Goal: Information Seeking & Learning: Find specific fact

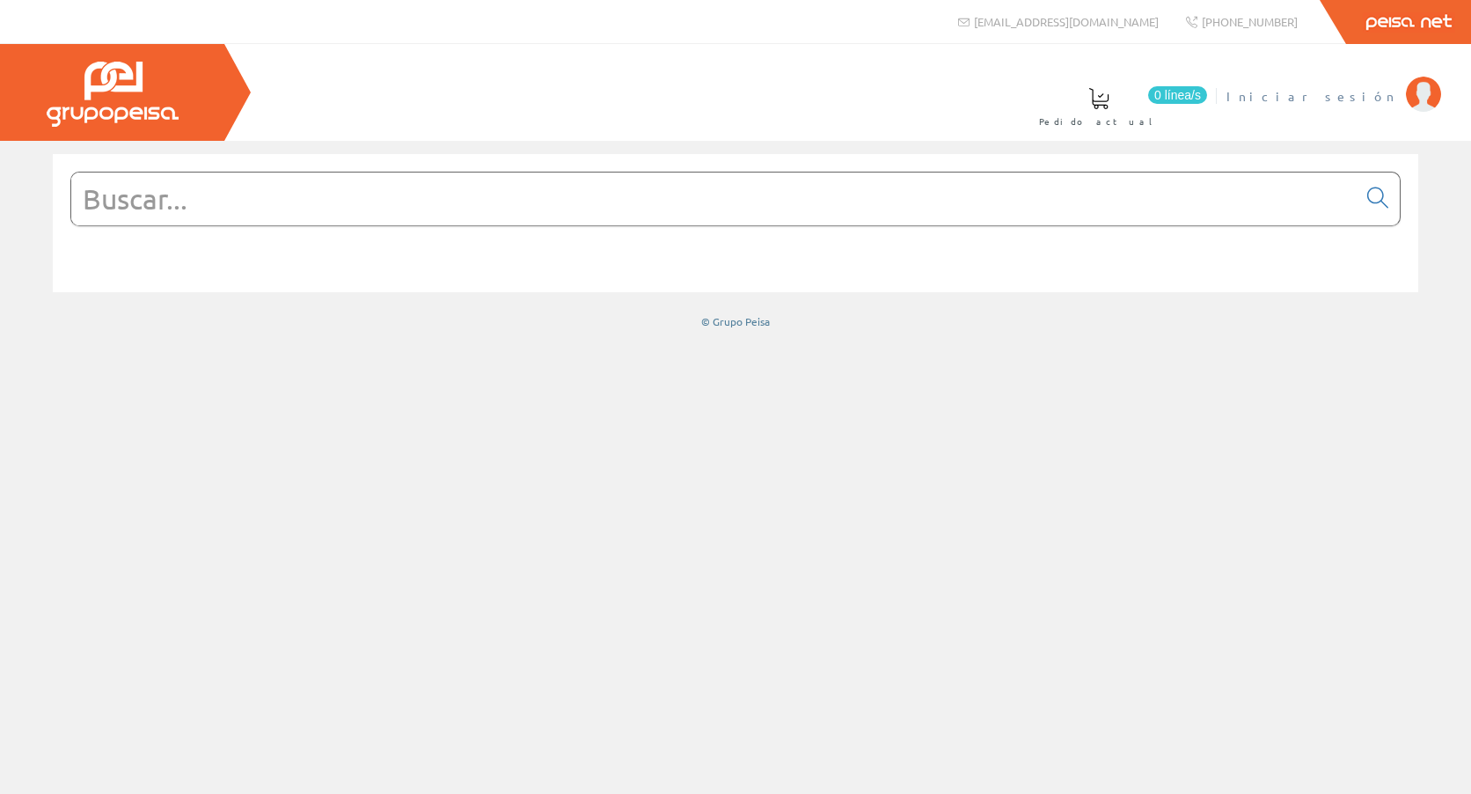
click at [1379, 96] on span "Iniciar sesión" at bounding box center [1312, 96] width 171 height 18
click at [463, 203] on input "text" at bounding box center [714, 198] width 1286 height 53
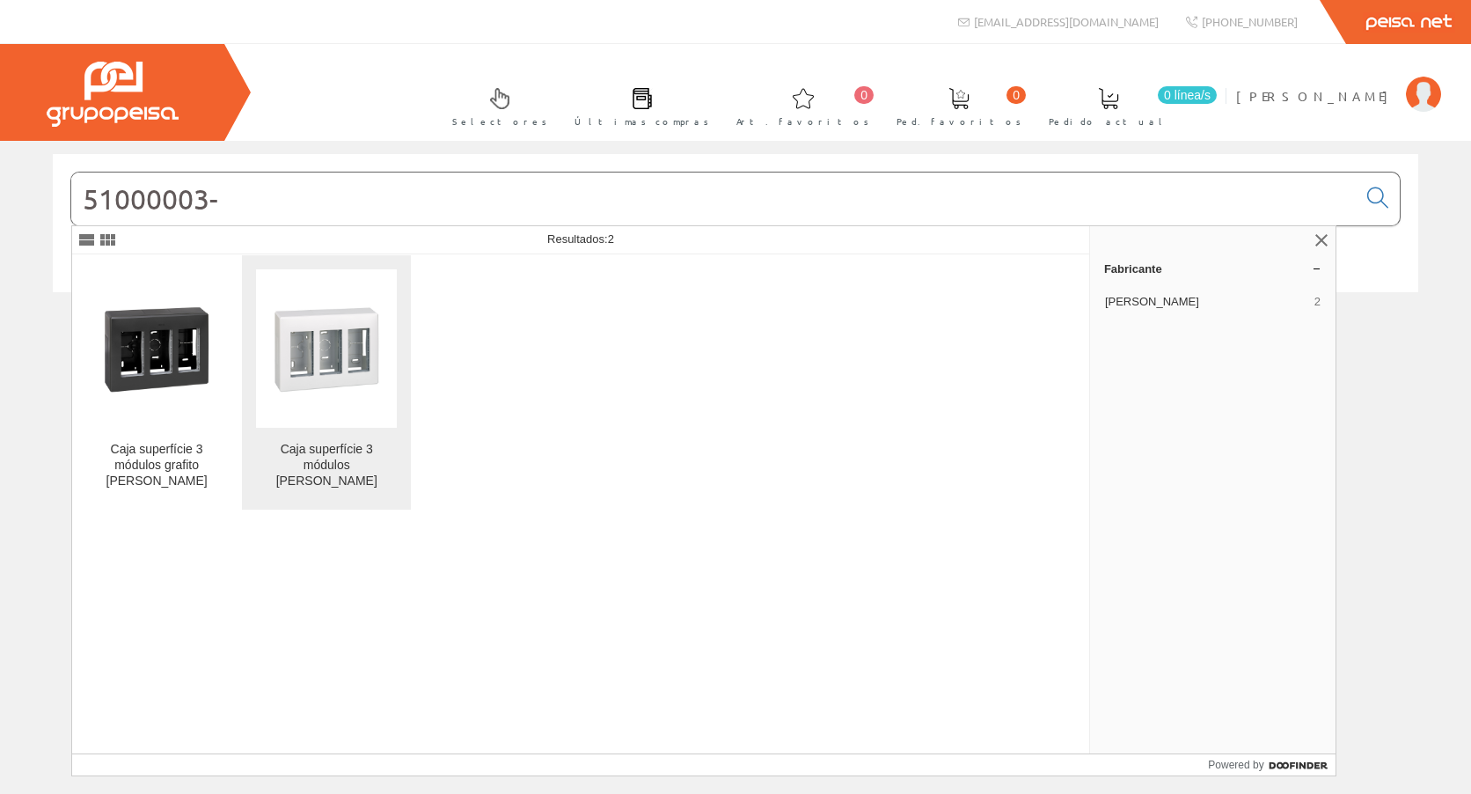
type input "51000003-"
click at [355, 334] on img at bounding box center [326, 348] width 141 height 141
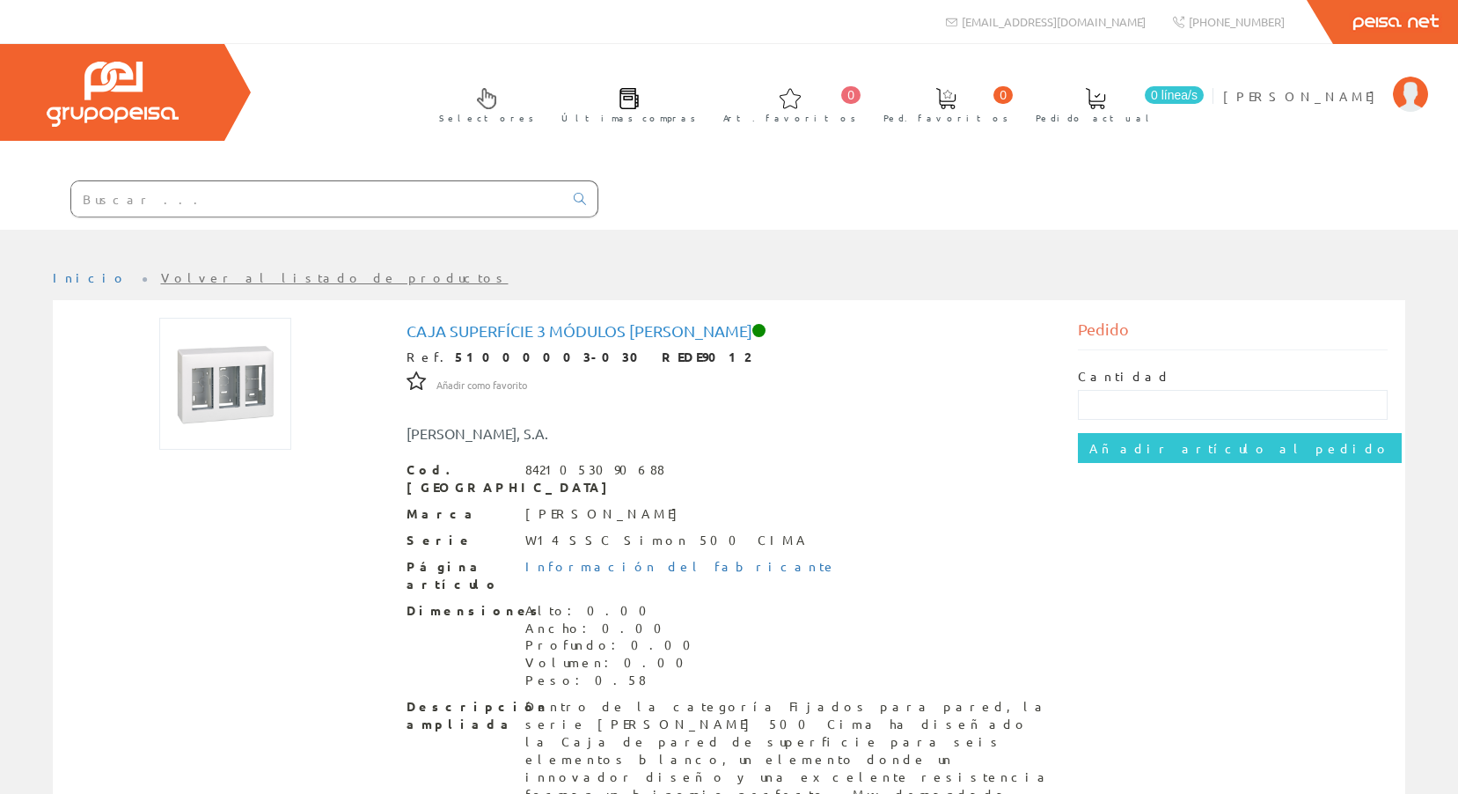
click at [342, 180] on div at bounding box center [299, 200] width 598 height 60
click at [342, 181] on input "text" at bounding box center [317, 198] width 492 height 35
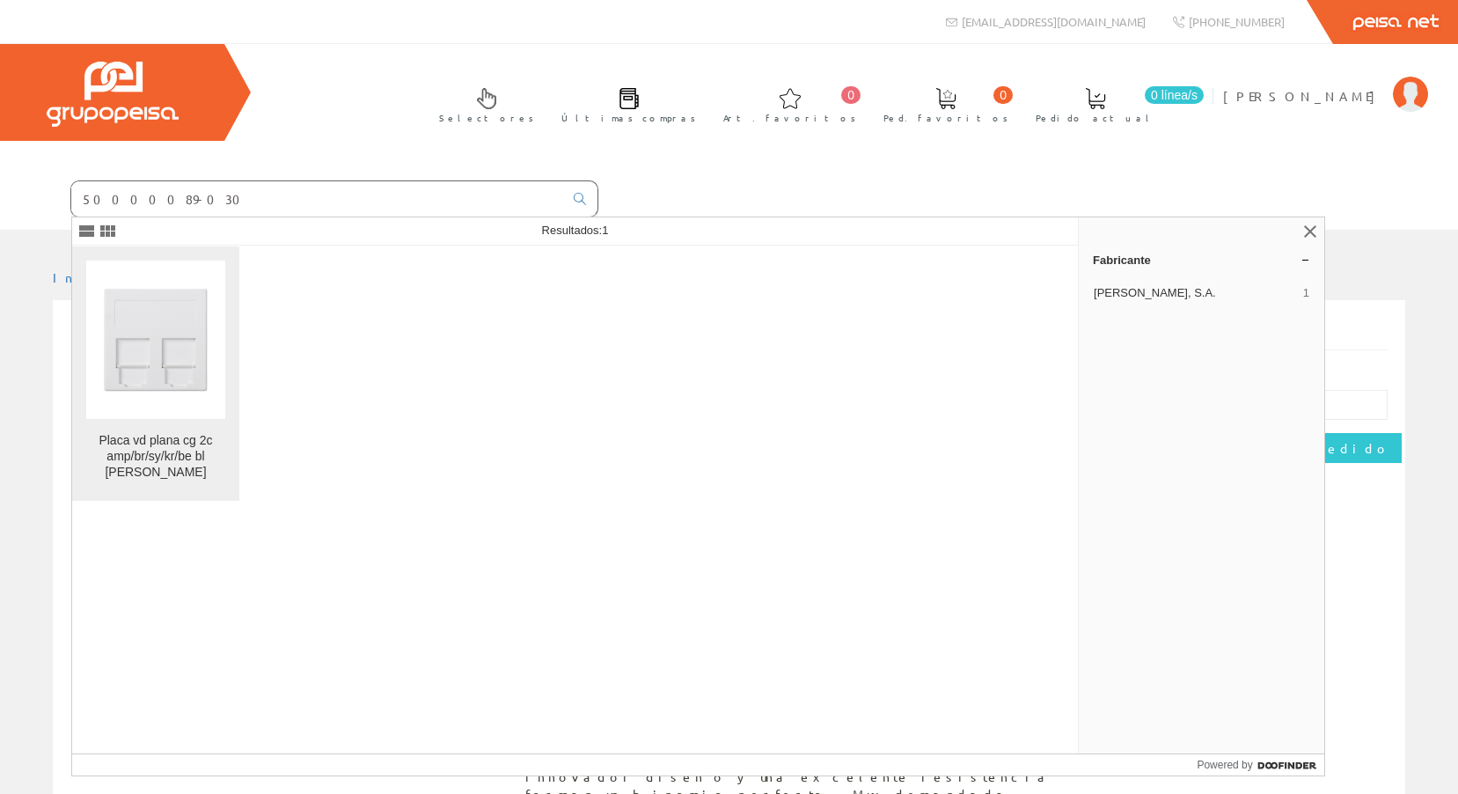
type input "50000089-030"
click at [221, 310] on img at bounding box center [155, 339] width 139 height 139
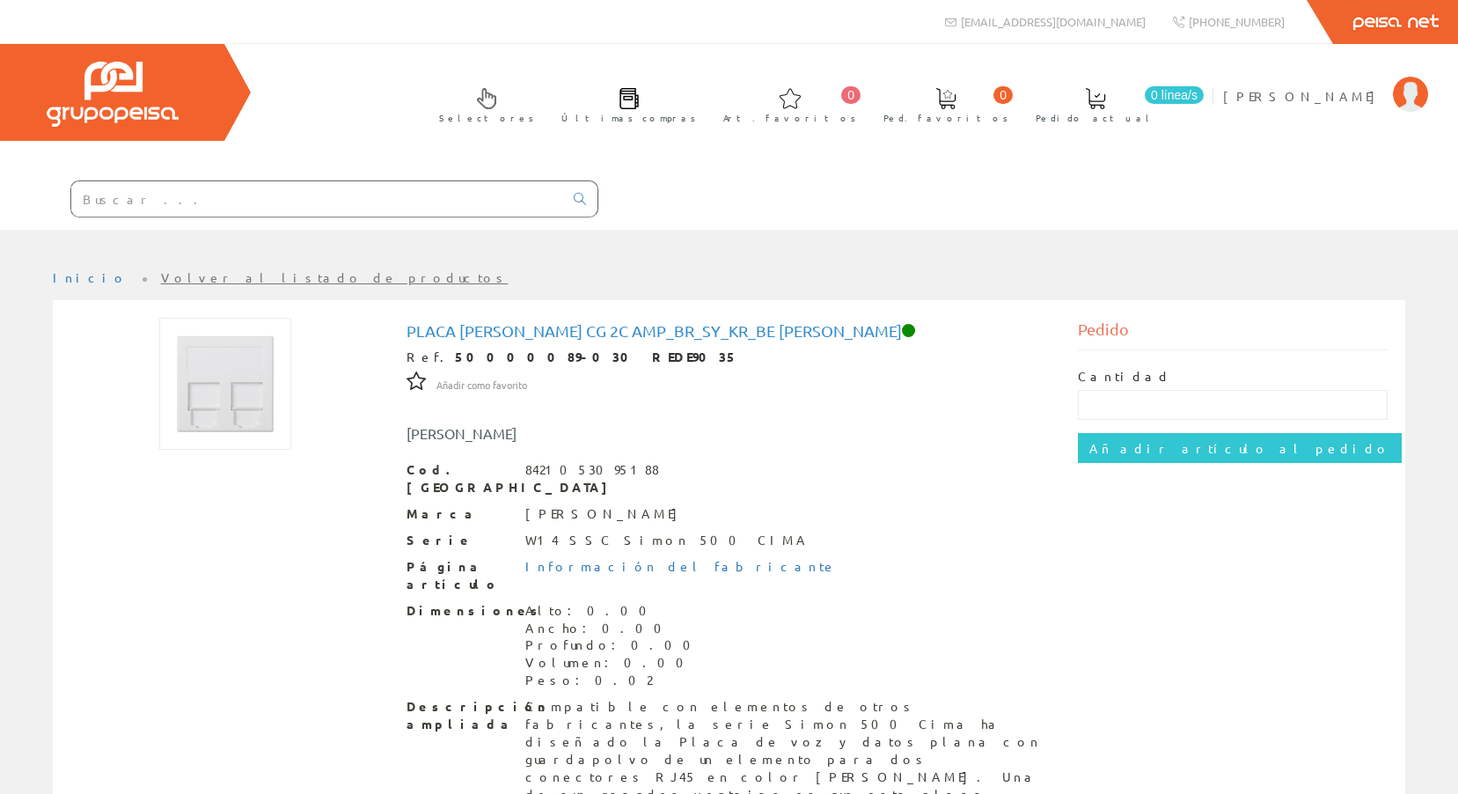
click at [186, 213] on input "text" at bounding box center [317, 198] width 492 height 35
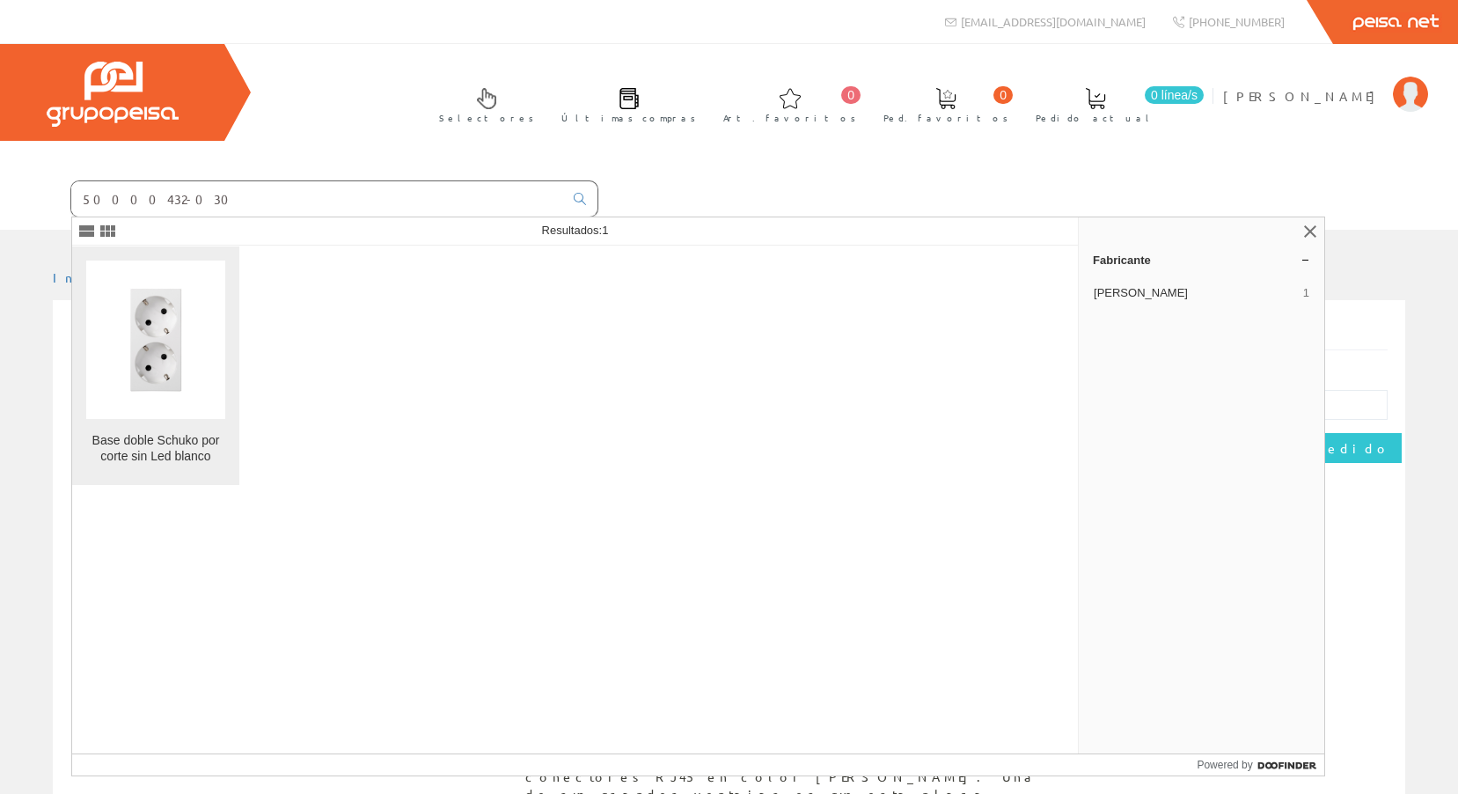
type input "50000432-030"
click at [168, 311] on img at bounding box center [155, 339] width 139 height 139
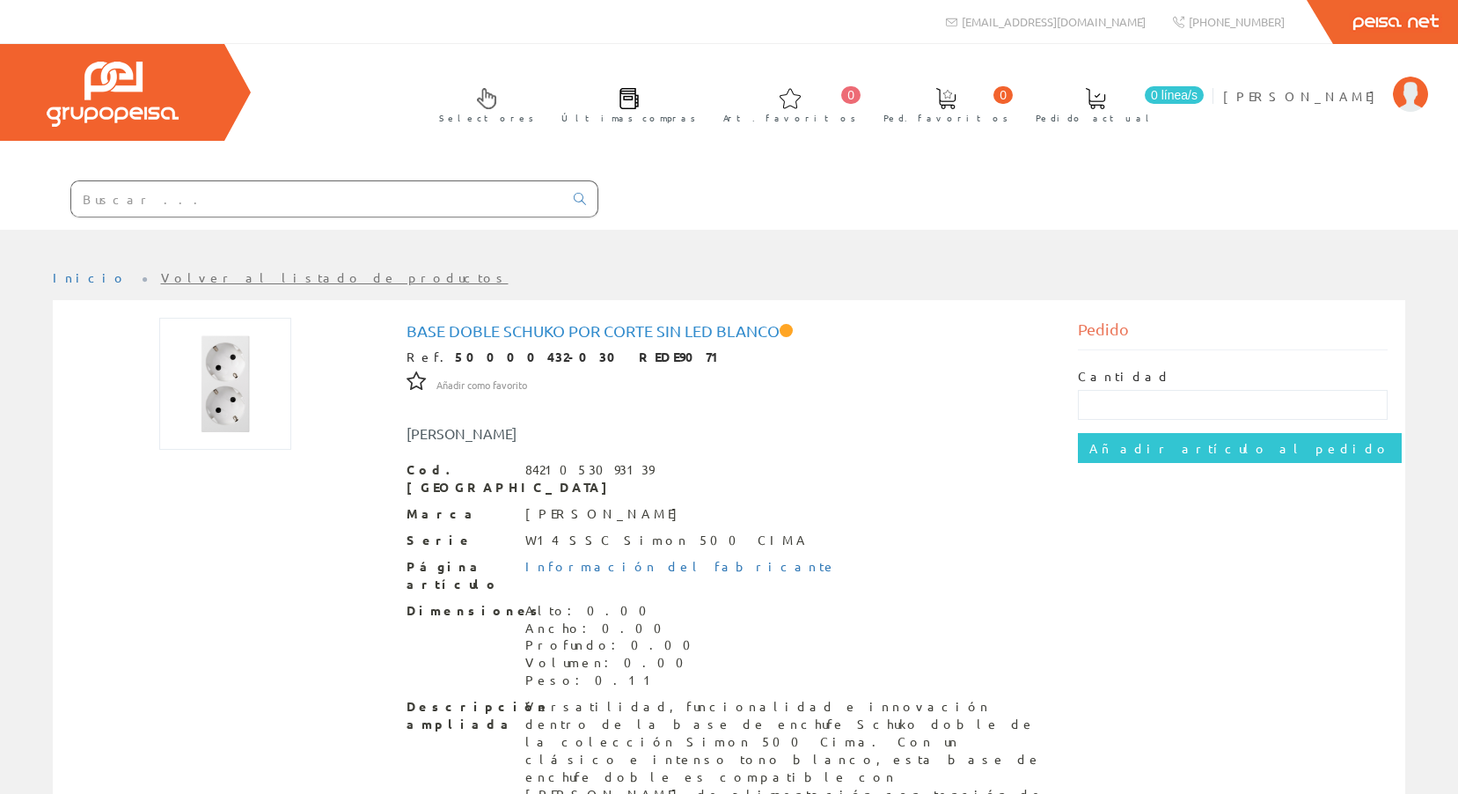
click at [285, 195] on input "text" at bounding box center [317, 198] width 492 height 35
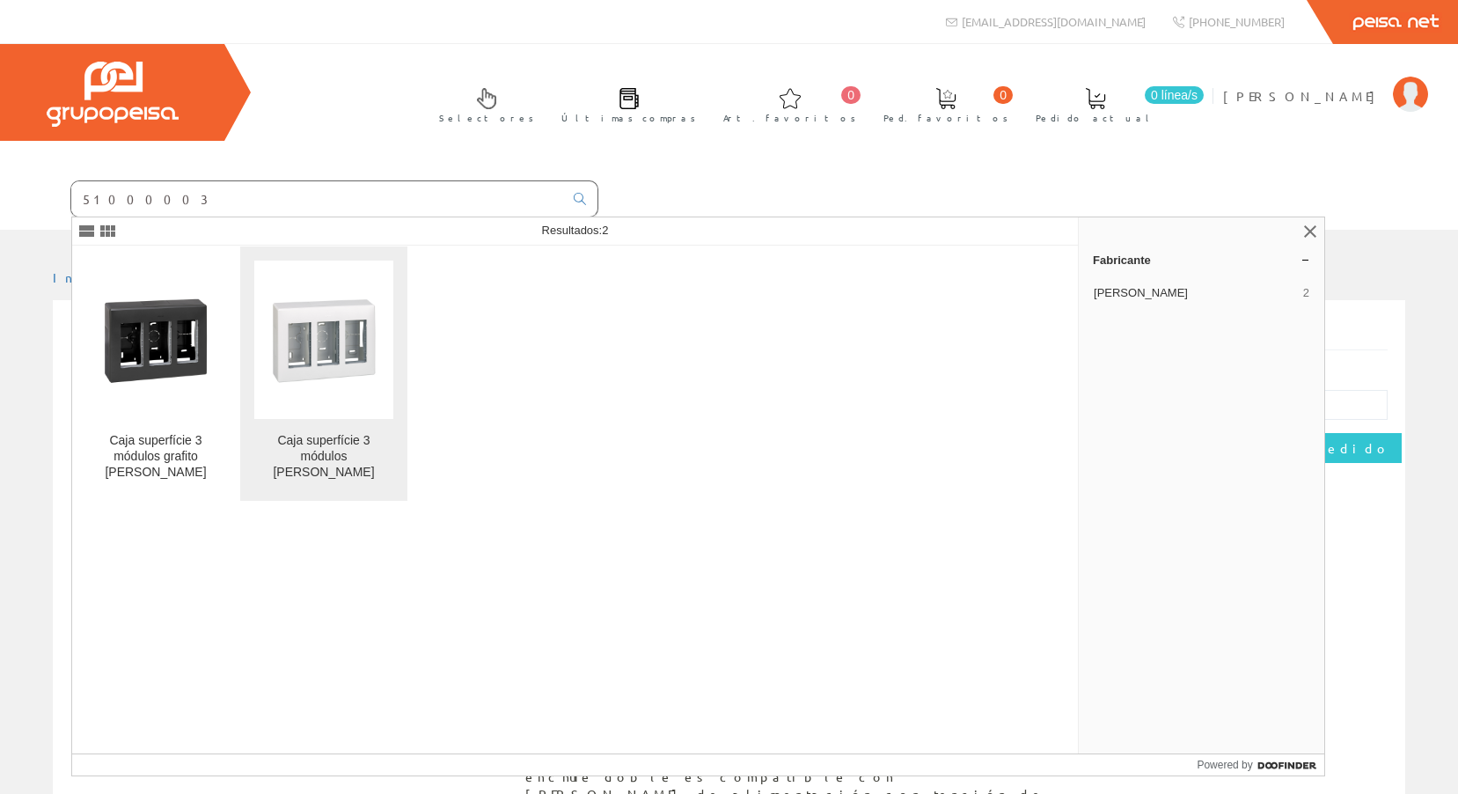
type input "51000003"
click at [361, 327] on img at bounding box center [323, 339] width 139 height 139
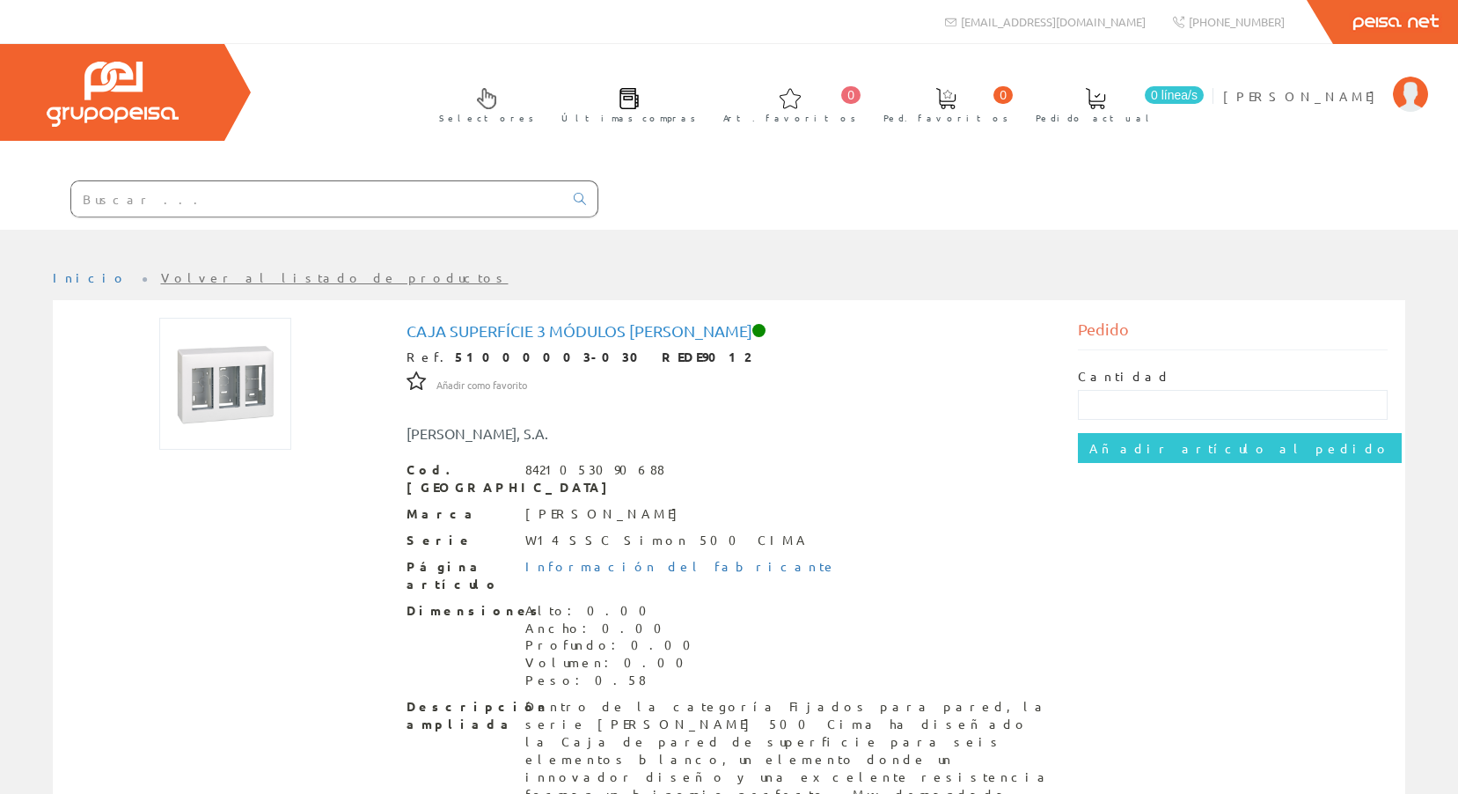
click at [335, 203] on input "text" at bounding box center [317, 198] width 492 height 35
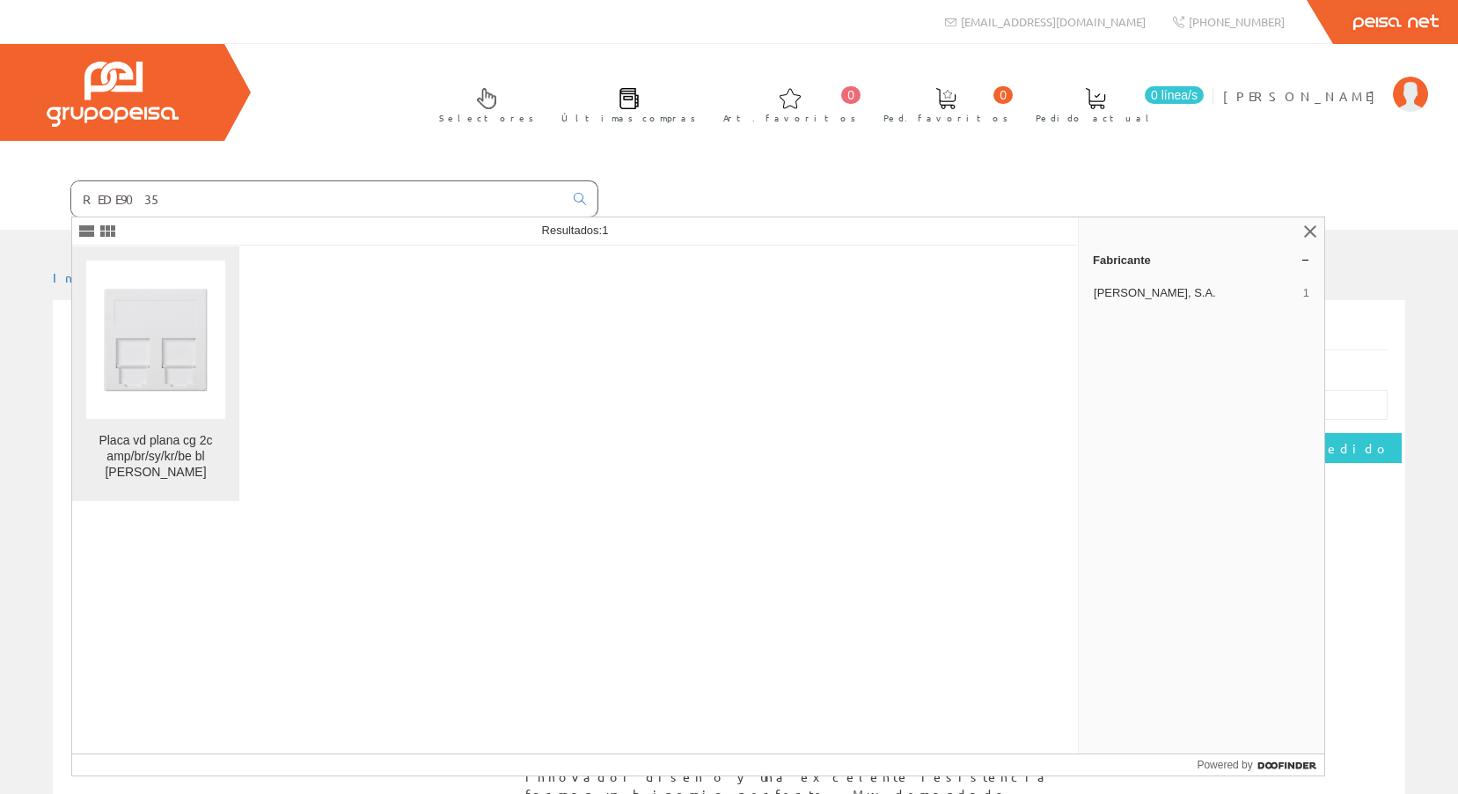
type input "REDE9035"
click at [194, 317] on img at bounding box center [155, 339] width 139 height 139
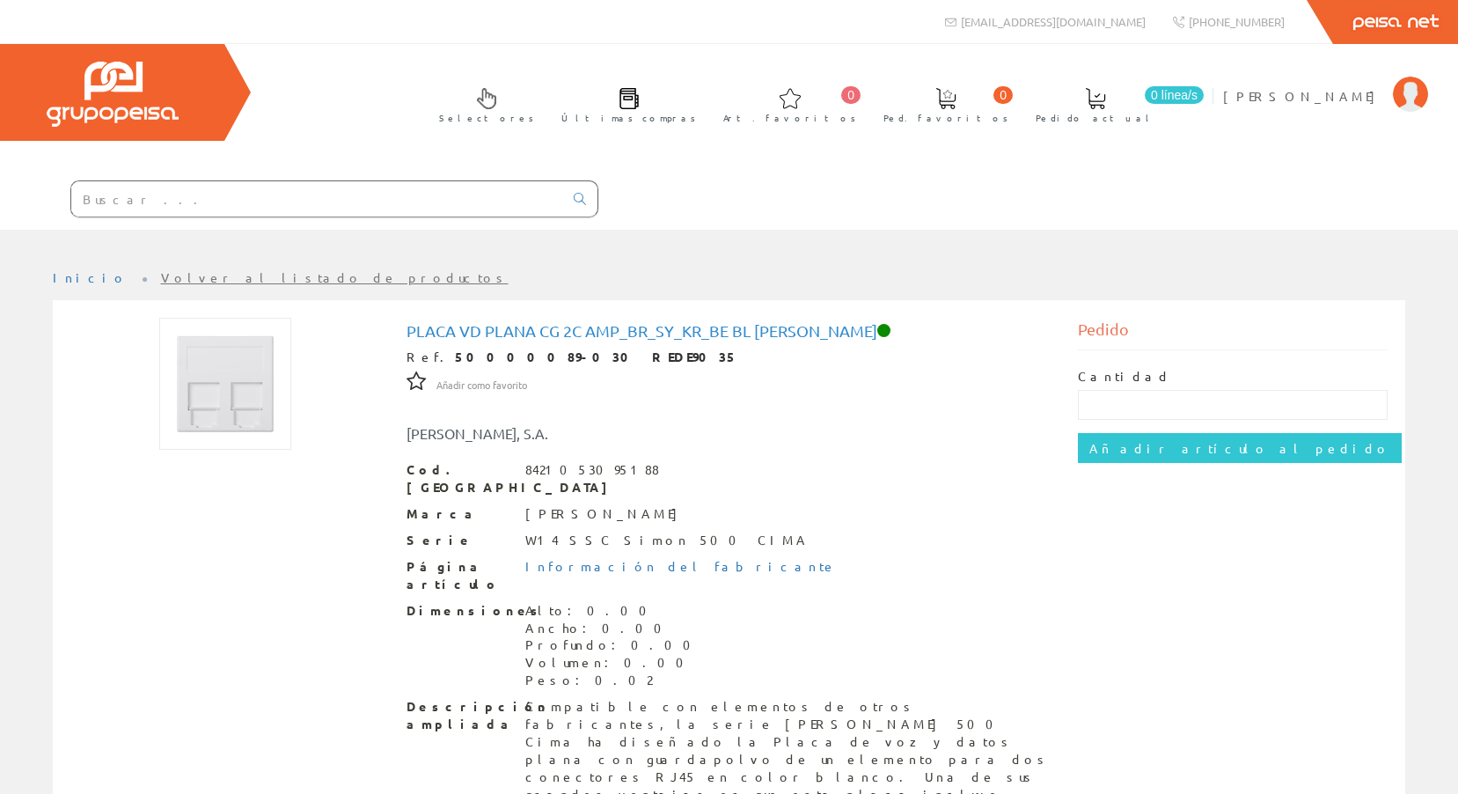
click at [278, 202] on input "text" at bounding box center [317, 198] width 492 height 35
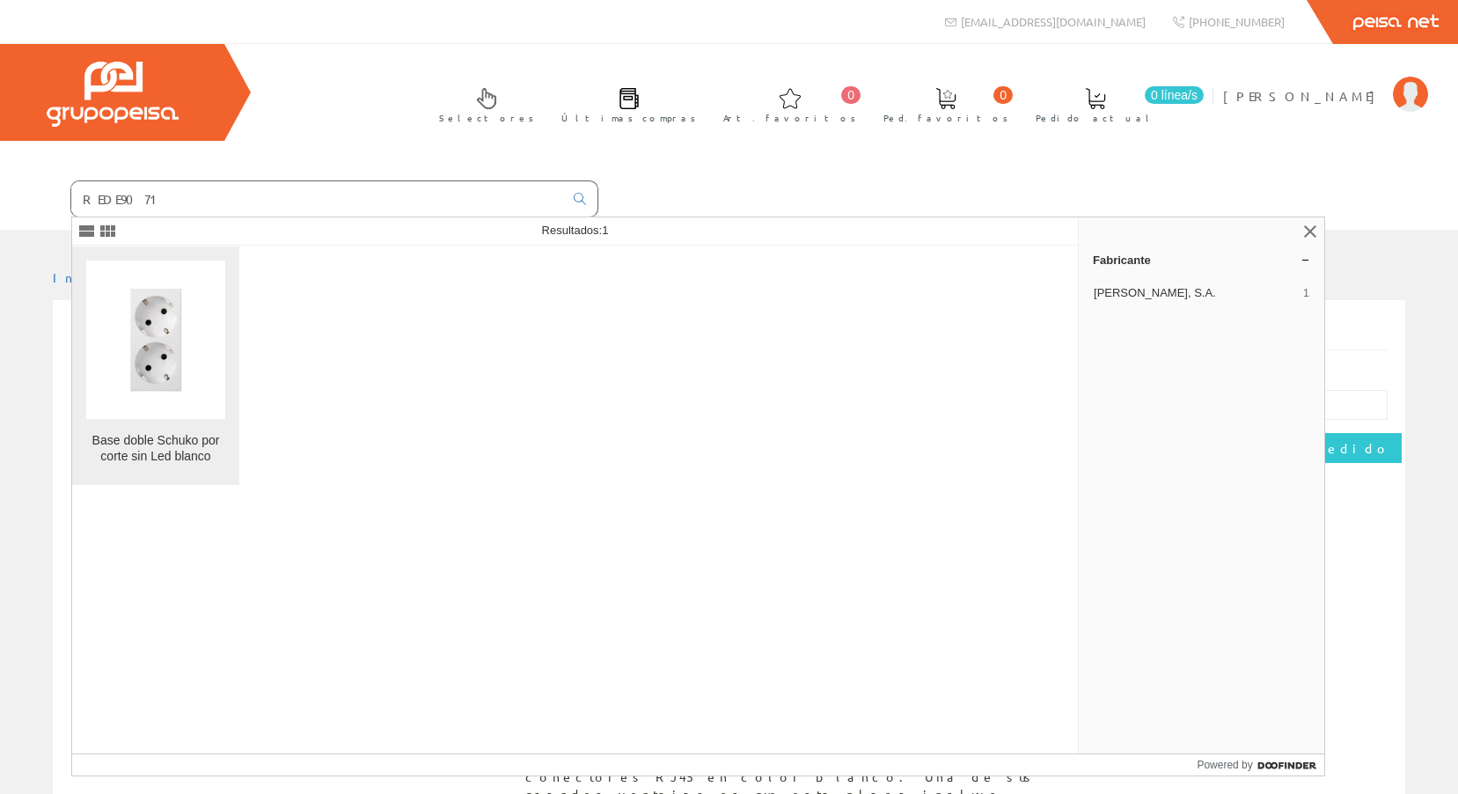
type input "REDE9071"
click at [197, 350] on img at bounding box center [155, 339] width 139 height 139
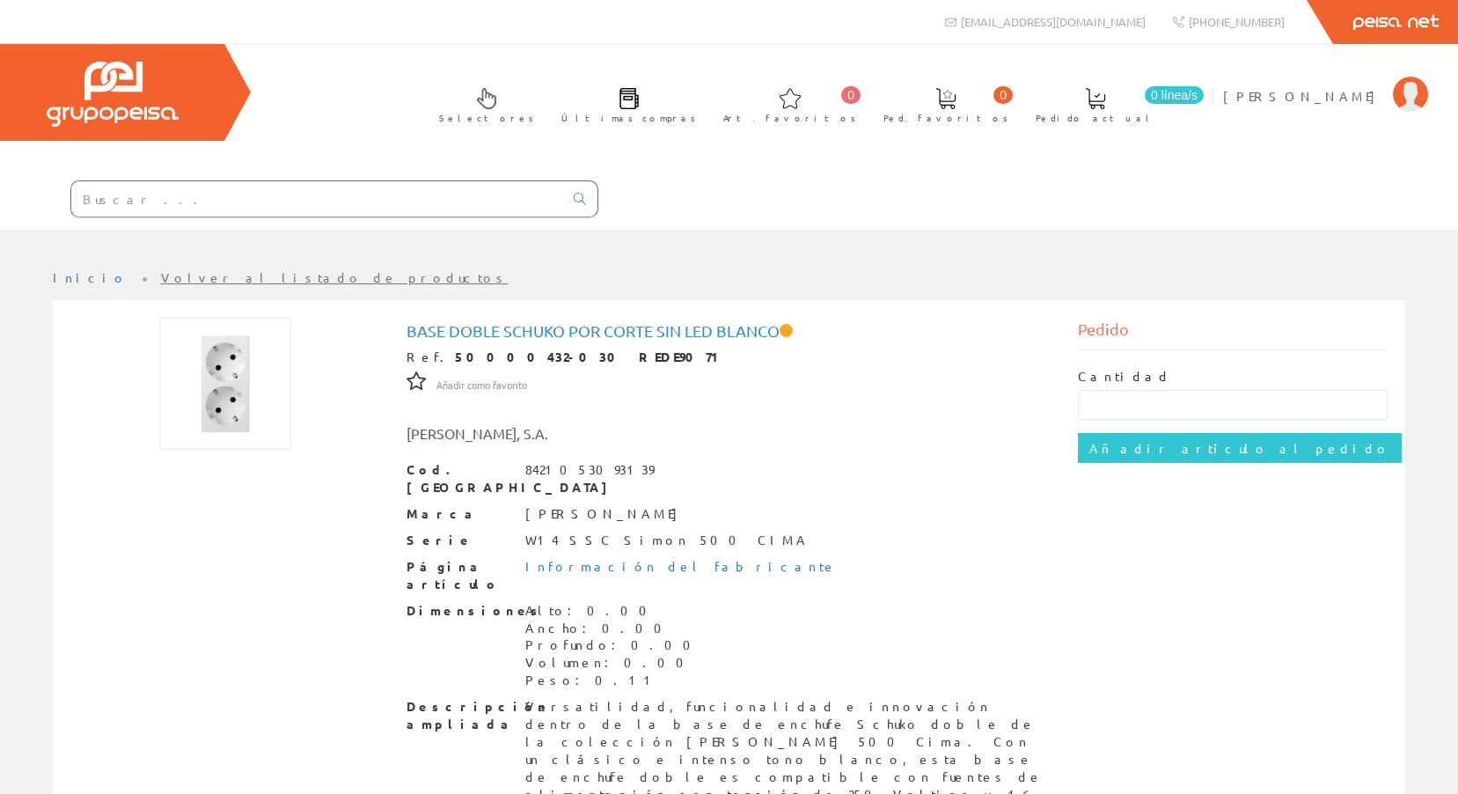
click at [238, 192] on input "text" at bounding box center [317, 198] width 492 height 35
click at [467, 194] on input "text" at bounding box center [317, 198] width 492 height 35
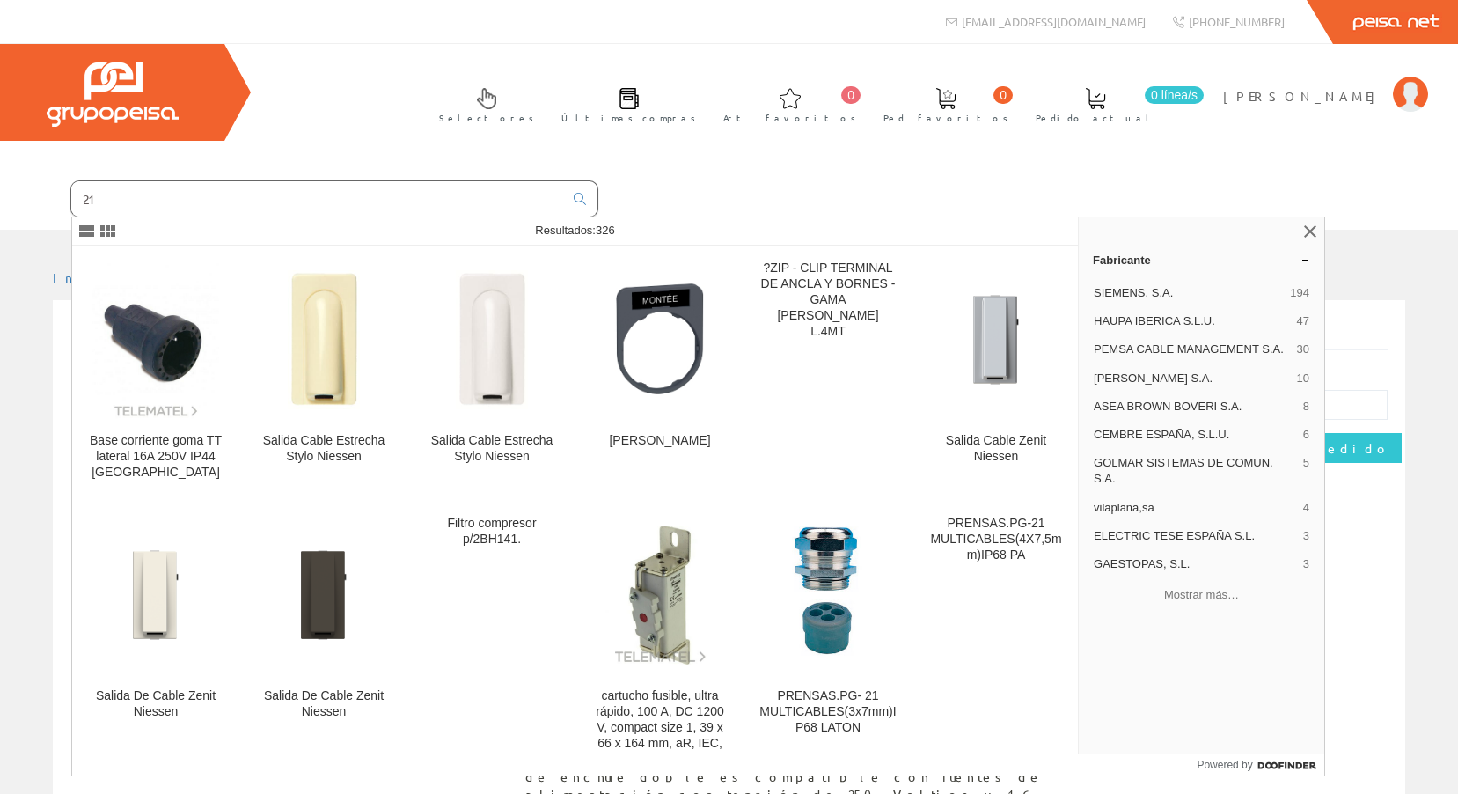
type input "2"
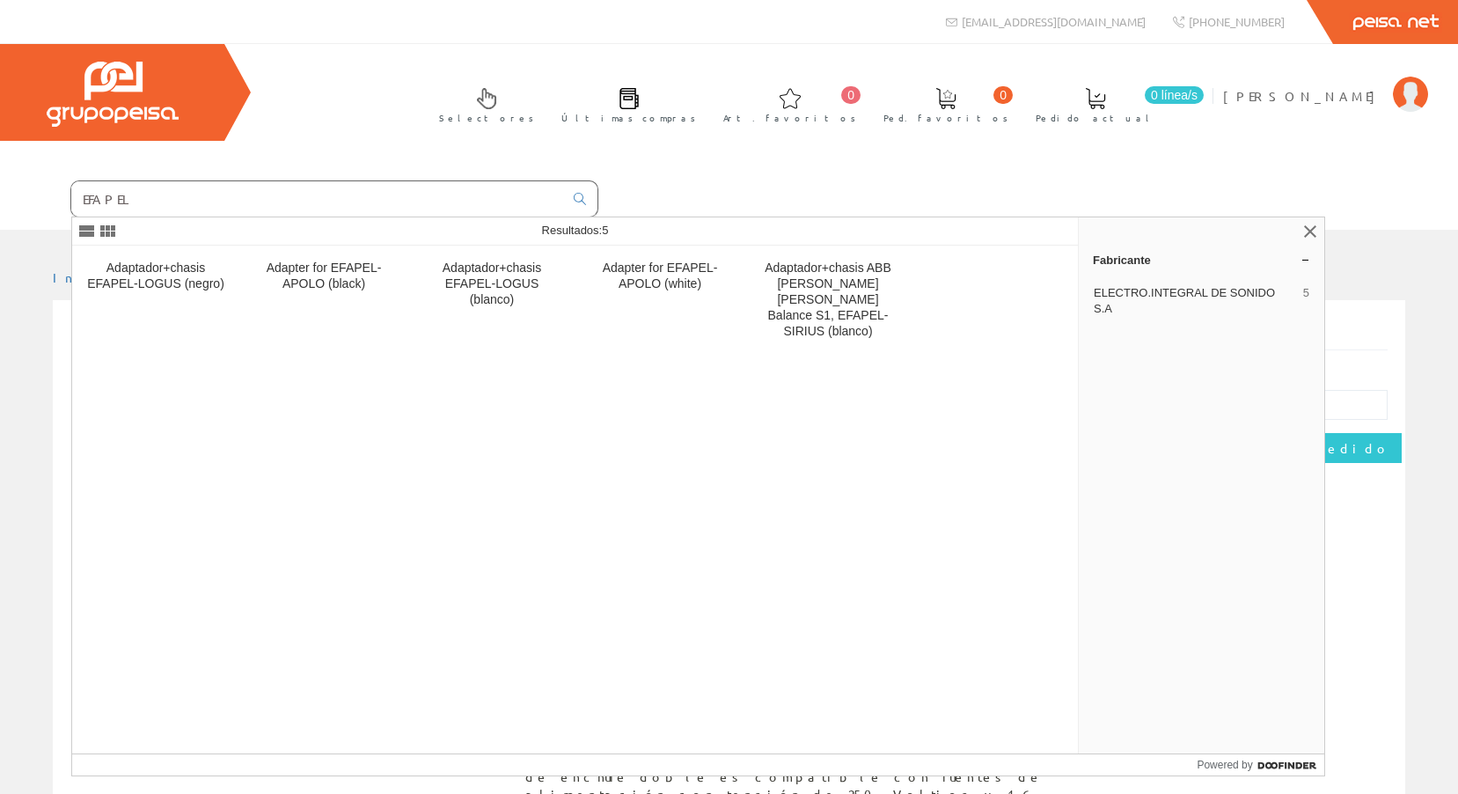
type input "EFAPEL"
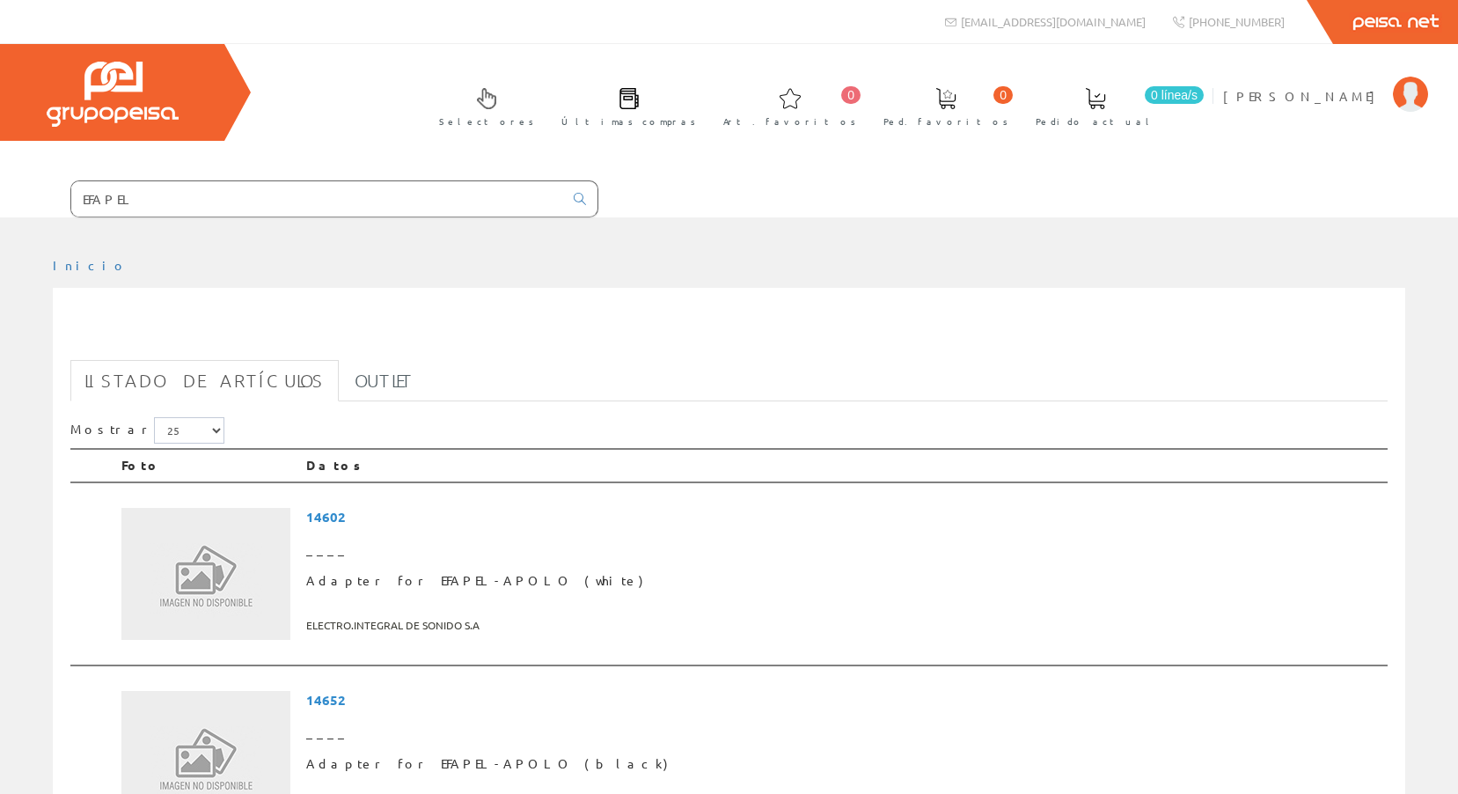
drag, startPoint x: 227, startPoint y: 229, endPoint x: 216, endPoint y: 224, distance: 12.6
click at [216, 224] on div at bounding box center [729, 230] width 1458 height 26
drag, startPoint x: 207, startPoint y: 209, endPoint x: -4, endPoint y: 201, distance: 210.5
click at [0, 201] on html "EFAPEL info@peisa.com 0 0" at bounding box center [729, 397] width 1458 height 794
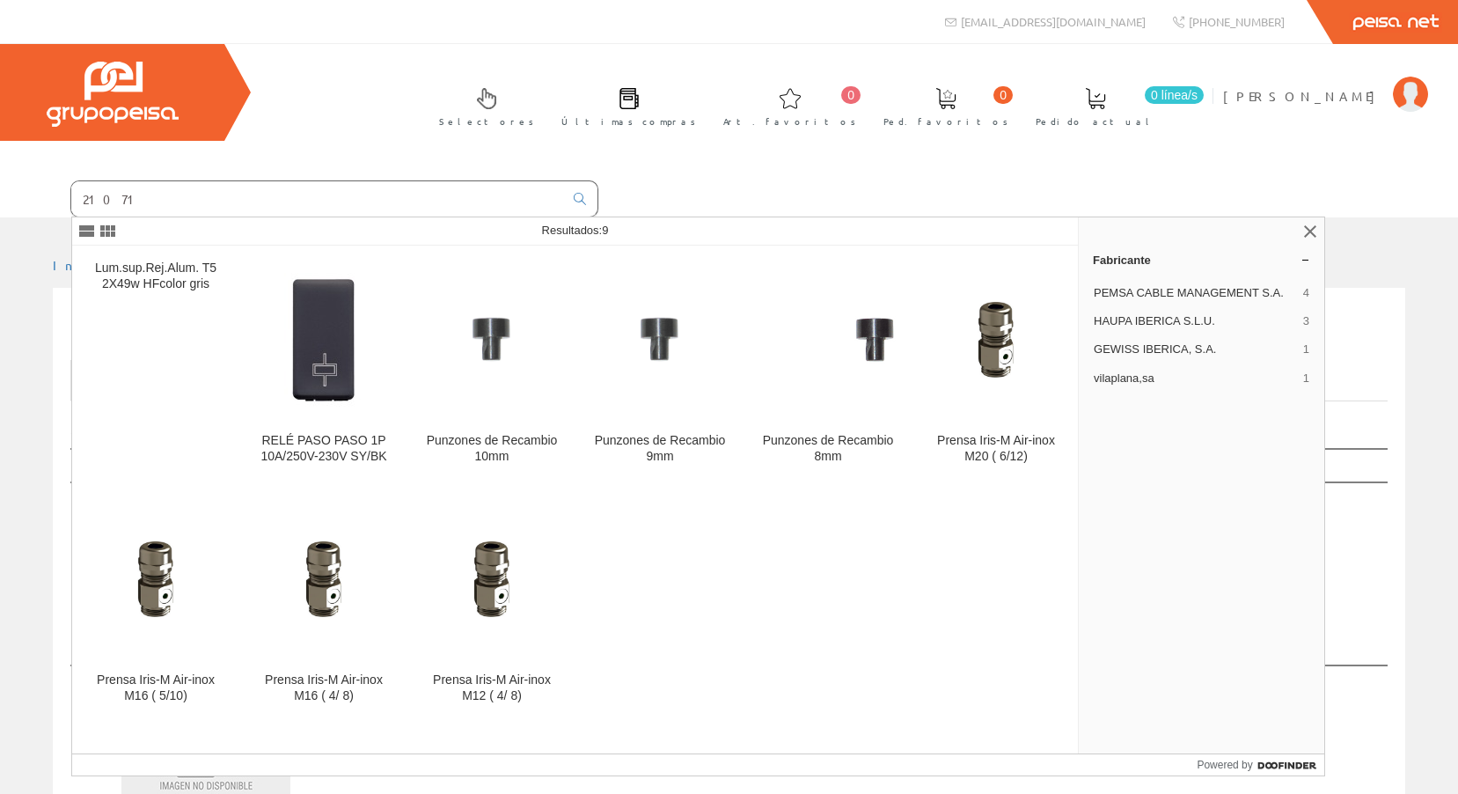
type input "21071"
